Goal: Task Accomplishment & Management: Use online tool/utility

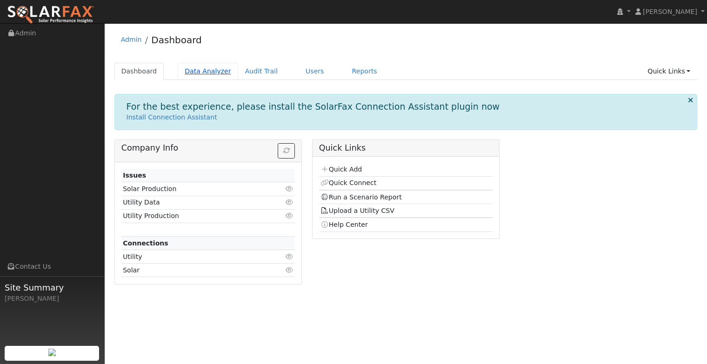
click at [210, 69] on link "Data Analyzer" at bounding box center [208, 71] width 61 height 17
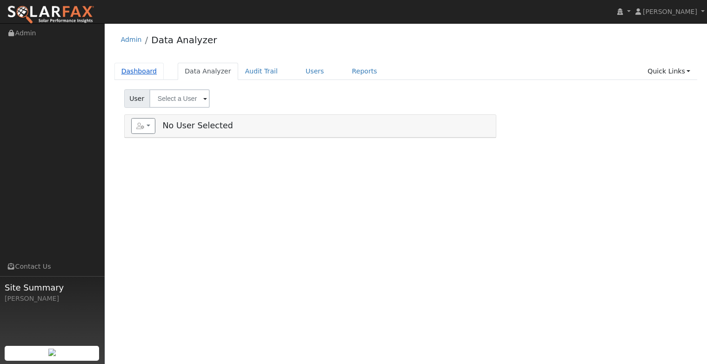
click at [143, 70] on link "Dashboard" at bounding box center [139, 71] width 50 height 17
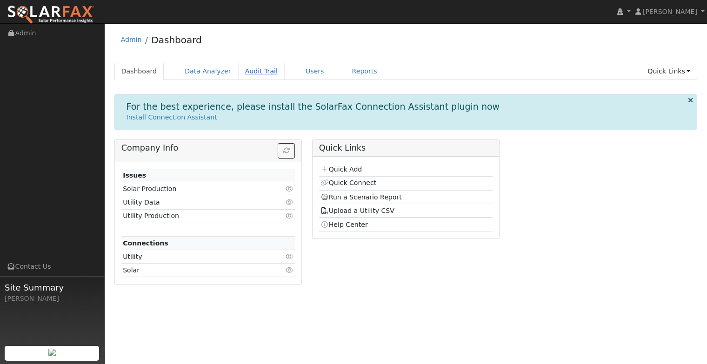
click at [247, 67] on link "Audit Trail" at bounding box center [261, 71] width 47 height 17
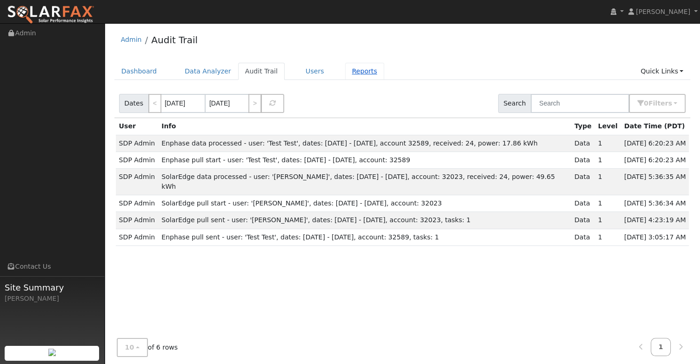
click at [350, 71] on link "Reports" at bounding box center [364, 71] width 39 height 17
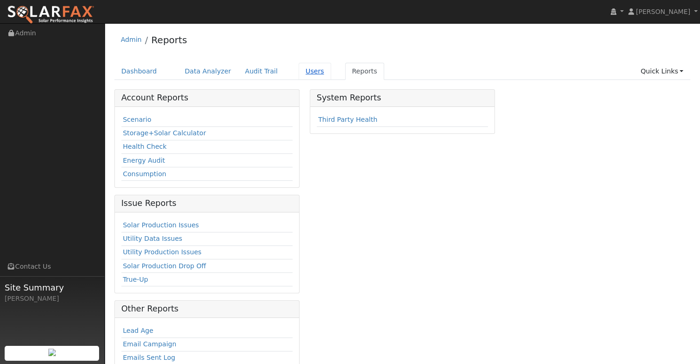
click at [299, 71] on link "Users" at bounding box center [315, 71] width 33 height 17
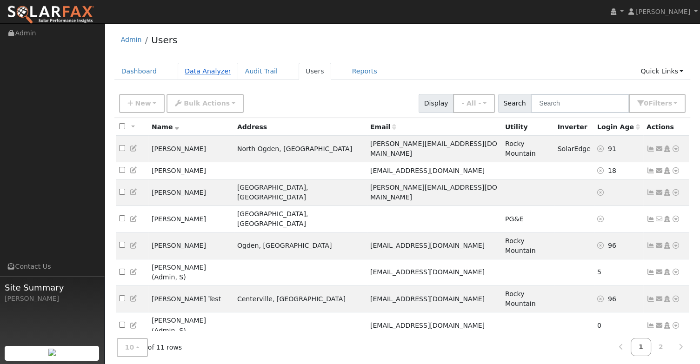
click at [199, 70] on link "Data Analyzer" at bounding box center [208, 71] width 61 height 17
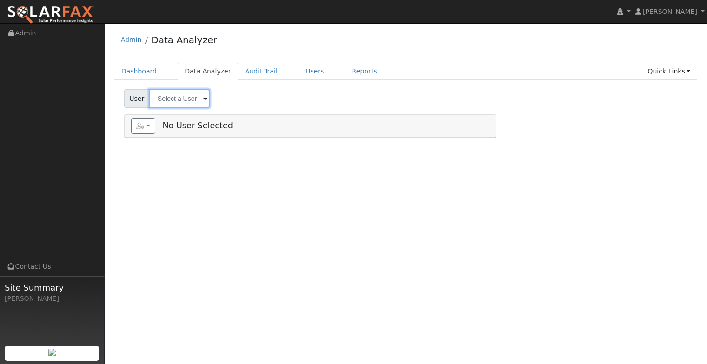
click at [168, 98] on input "text" at bounding box center [179, 98] width 61 height 19
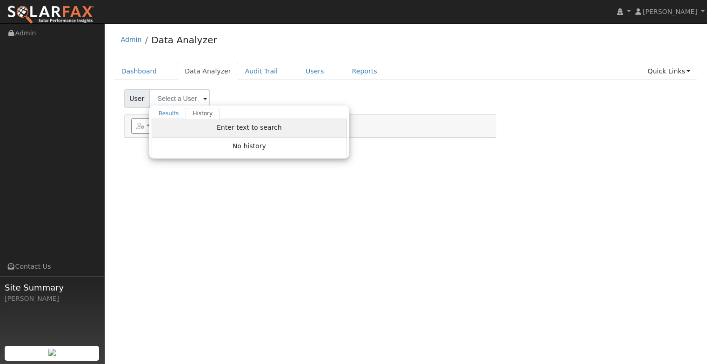
click at [193, 126] on div "Enter text to search" at bounding box center [249, 128] width 195 height 19
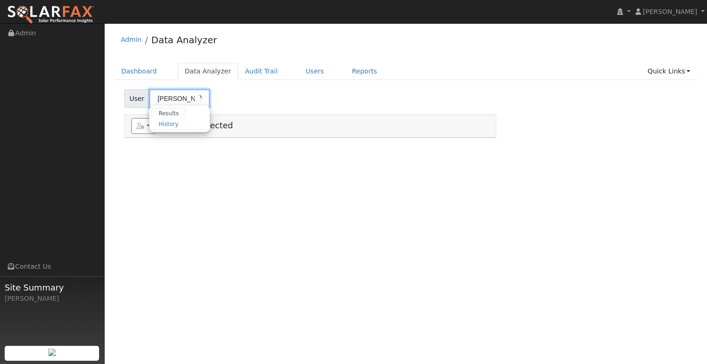
type input "[PERSON_NAME]"
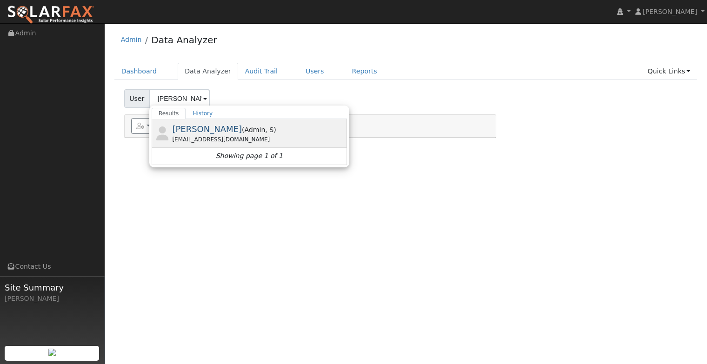
click at [199, 131] on span "[PERSON_NAME]" at bounding box center [207, 129] width 70 height 10
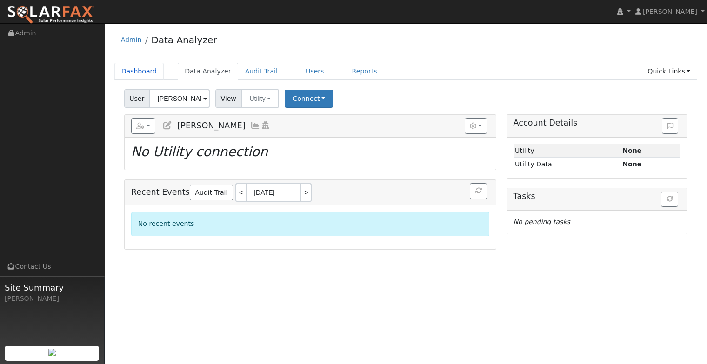
click at [143, 68] on link "Dashboard" at bounding box center [139, 71] width 50 height 17
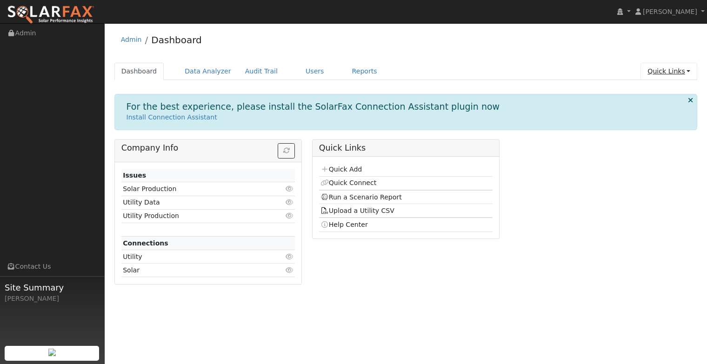
click at [668, 72] on link "Quick Links" at bounding box center [669, 71] width 57 height 17
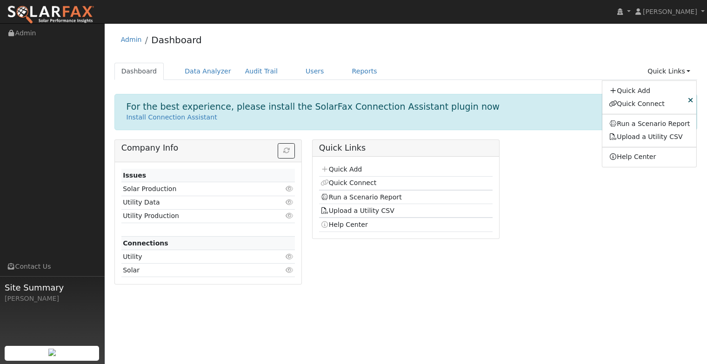
click at [525, 166] on div "Company Info Issues Solar Production Click to view Utility Data Click to view U…" at bounding box center [405, 216] width 593 height 152
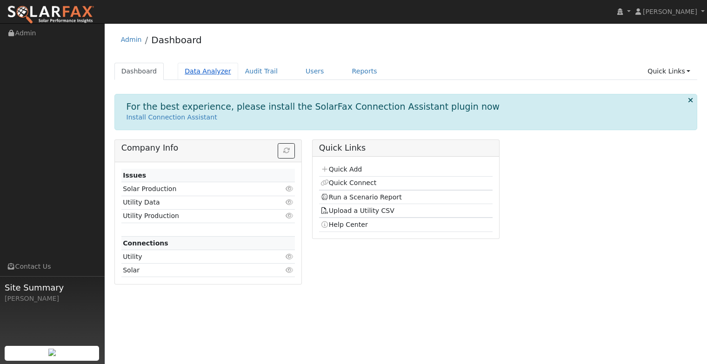
click at [196, 69] on link "Data Analyzer" at bounding box center [208, 71] width 61 height 17
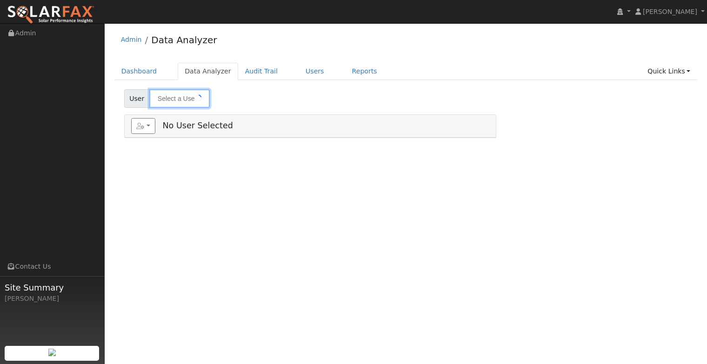
type input "[PERSON_NAME]"
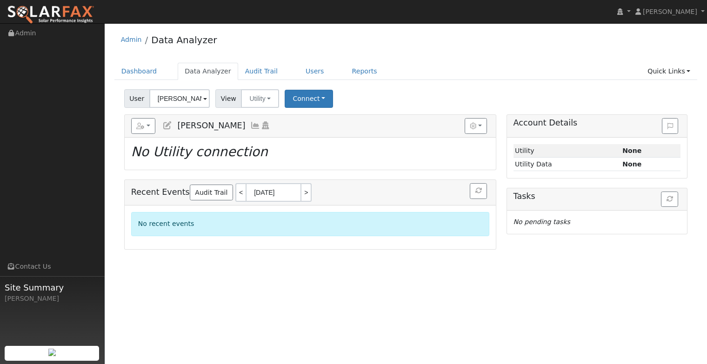
click at [222, 101] on span "View" at bounding box center [228, 98] width 27 height 19
click at [267, 97] on button "Utility" at bounding box center [260, 98] width 38 height 19
click at [263, 130] on link "Solar" at bounding box center [272, 132] width 65 height 13
click at [254, 101] on button "Solar" at bounding box center [259, 98] width 37 height 19
click at [254, 115] on link "Utility" at bounding box center [272, 119] width 65 height 13
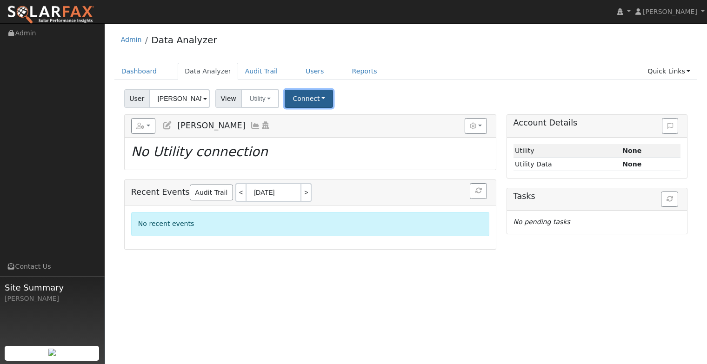
click at [298, 99] on button "Connect" at bounding box center [309, 99] width 48 height 18
click at [344, 90] on div "User [PERSON_NAME] Account Default Account Default Account Primary Account Date…" at bounding box center [405, 97] width 567 height 22
click at [299, 69] on link "Users" at bounding box center [315, 71] width 33 height 17
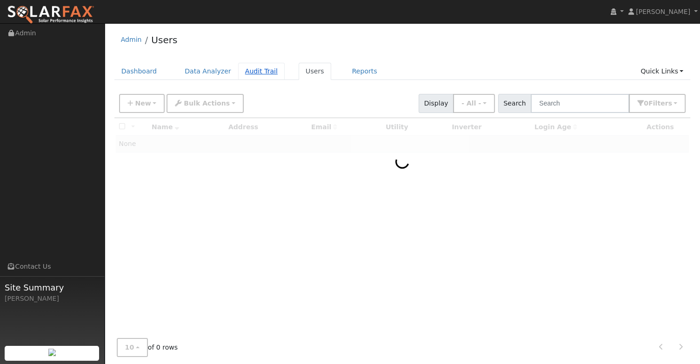
click at [252, 71] on link "Audit Trail" at bounding box center [261, 71] width 47 height 17
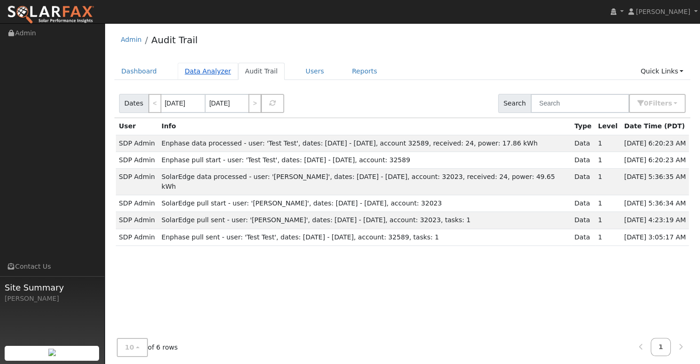
click at [202, 70] on link "Data Analyzer" at bounding box center [208, 71] width 61 height 17
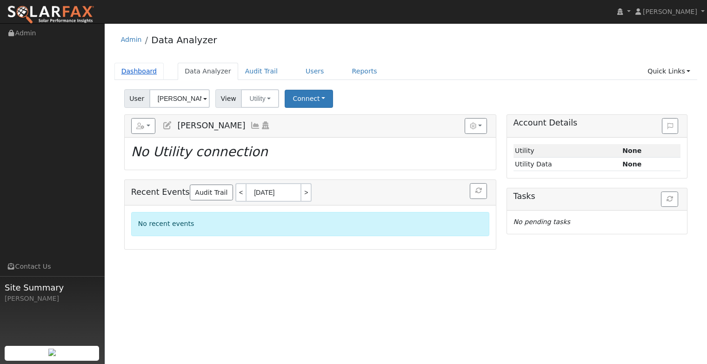
click at [142, 70] on link "Dashboard" at bounding box center [139, 71] width 50 height 17
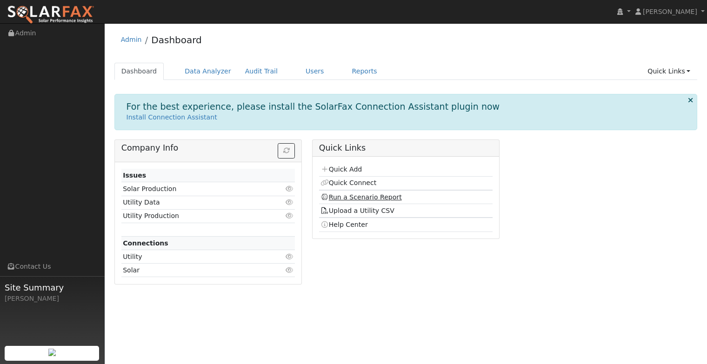
click at [350, 195] on link "Run a Scenario Report" at bounding box center [361, 197] width 81 height 7
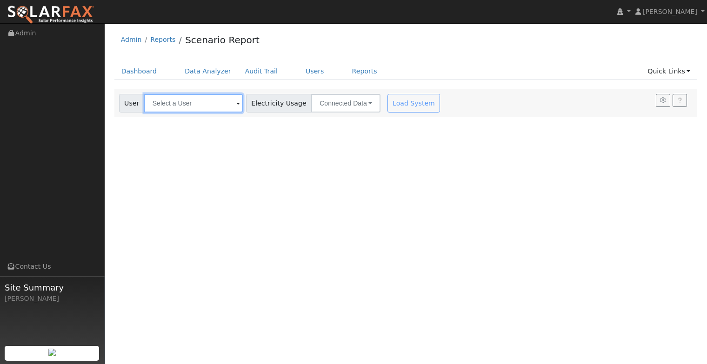
click at [199, 105] on input "text" at bounding box center [193, 103] width 99 height 19
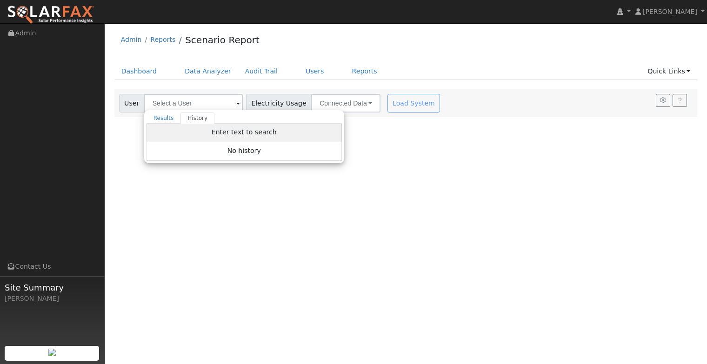
click at [247, 130] on span "Enter text to search" at bounding box center [244, 131] width 65 height 7
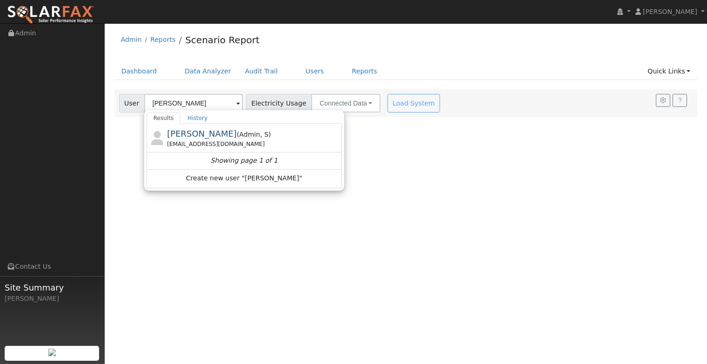
click at [247, 132] on span "( Admin , S )" at bounding box center [254, 134] width 34 height 7
type input "[PERSON_NAME]"
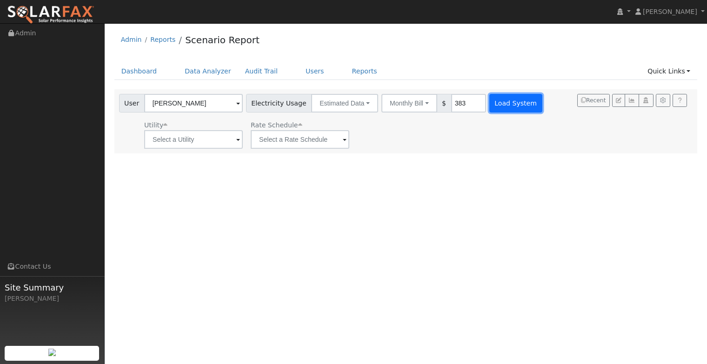
click at [491, 105] on button "Load System" at bounding box center [516, 103] width 53 height 19
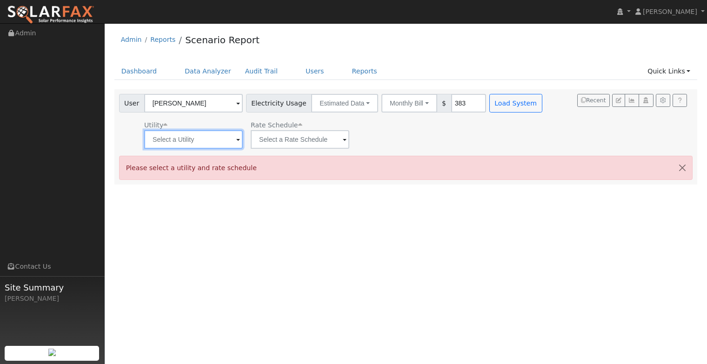
click at [196, 142] on input "text" at bounding box center [193, 139] width 99 height 19
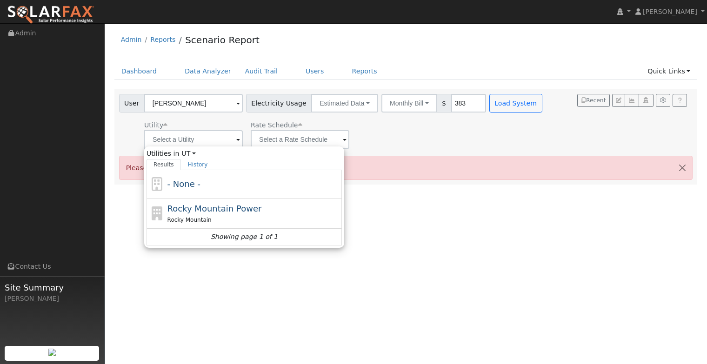
click at [472, 150] on div "User [PERSON_NAME] Account Default Account Default Account Primary Account Elec…" at bounding box center [406, 136] width 584 height 95
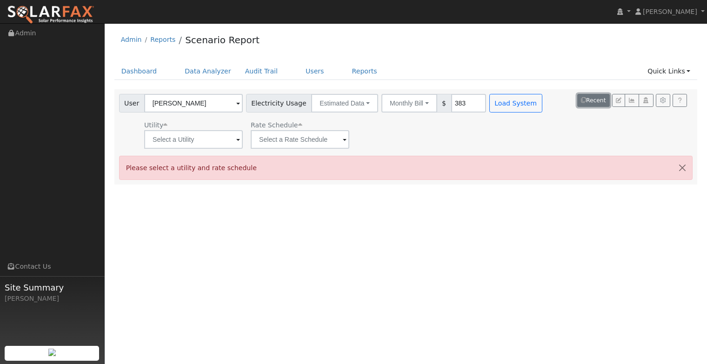
click at [596, 100] on button "Recent" at bounding box center [594, 100] width 33 height 13
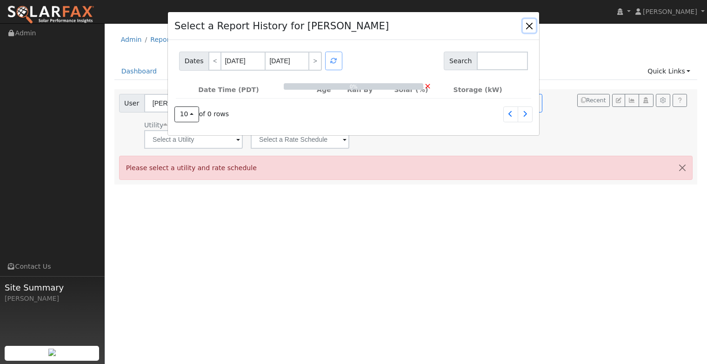
click at [524, 22] on button "button" at bounding box center [529, 25] width 13 height 13
